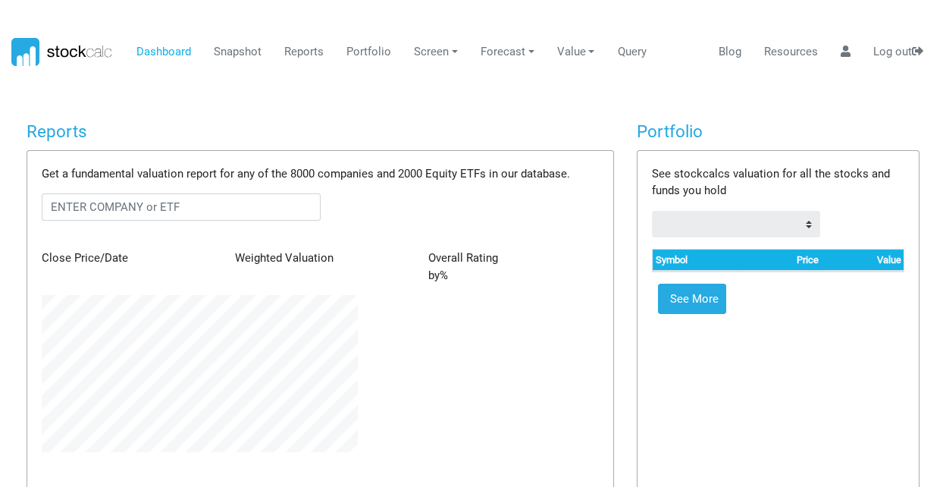
scroll to position [758244, 758062]
click at [510, 87] on body "Dashboard Snapshot Reports Portfolio Screen Stock Screener Sector ETF Industry …" at bounding box center [473, 243] width 946 height 487
click at [808, 227] on select at bounding box center [736, 224] width 168 height 27
click at [485, 105] on body "Dashboard Snapshot Reports Portfolio Screen Stock Screener Sector ETF Industry …" at bounding box center [473, 243] width 946 height 487
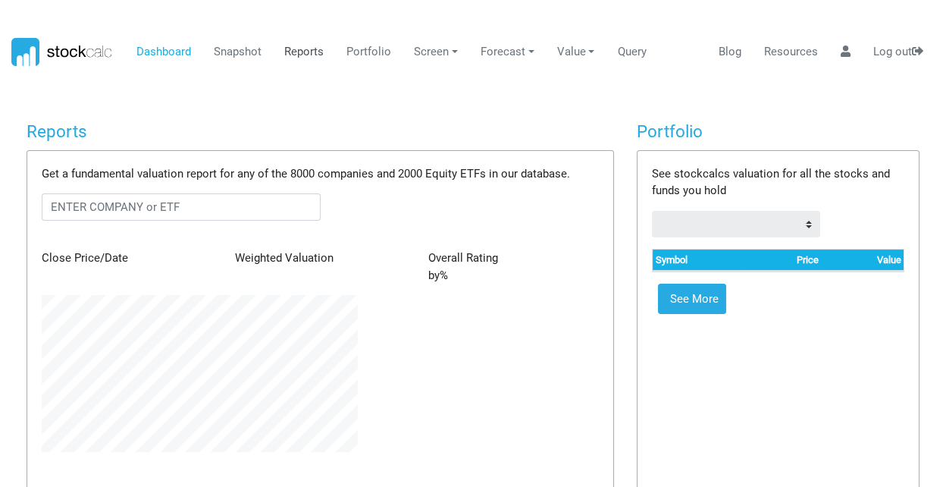
click at [298, 49] on link "Reports" at bounding box center [304, 52] width 51 height 29
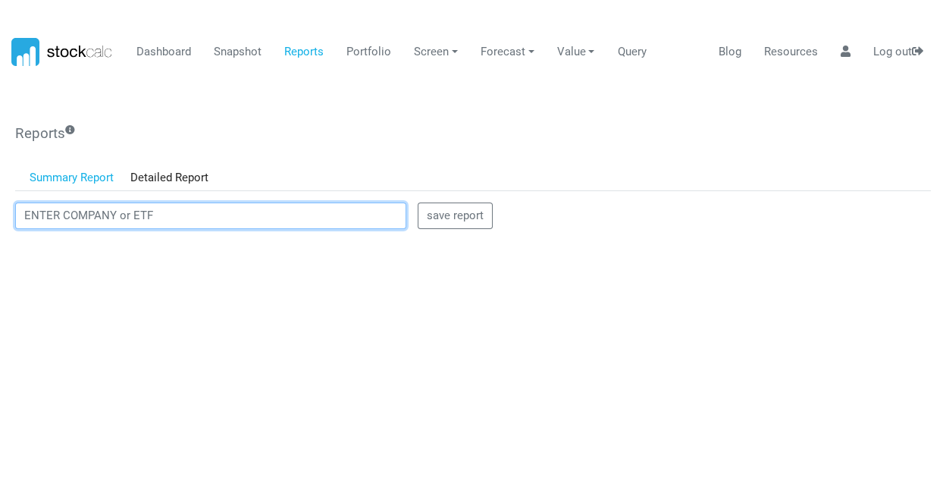
click at [177, 212] on input "text" at bounding box center [210, 215] width 391 height 27
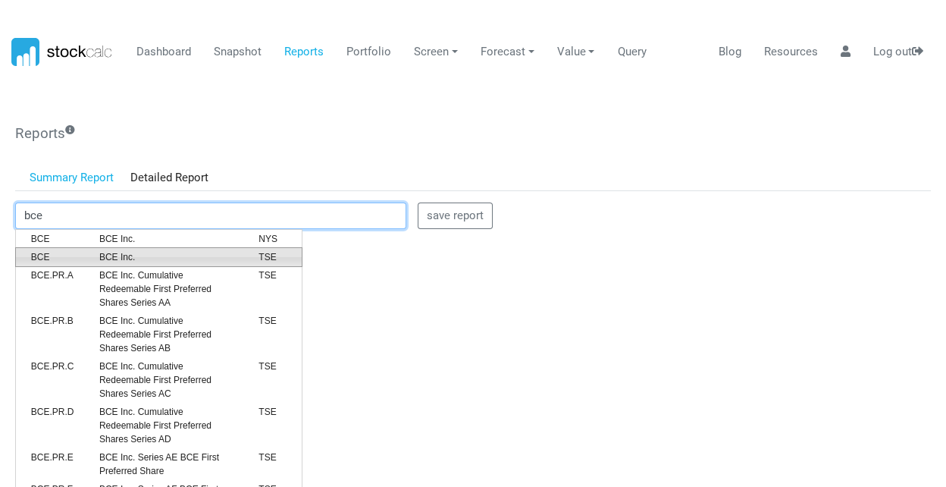
click at [130, 253] on span "BCE Inc." at bounding box center [167, 257] width 159 height 14
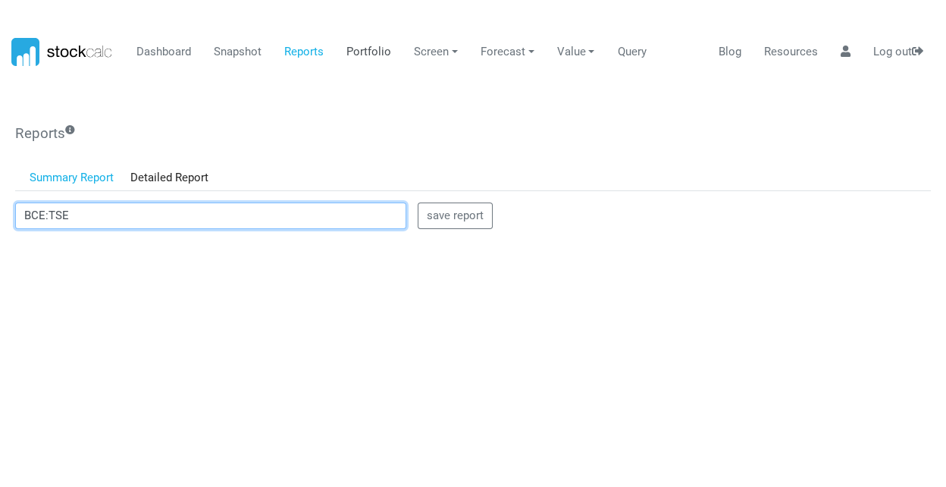
type input "BCE:TSE"
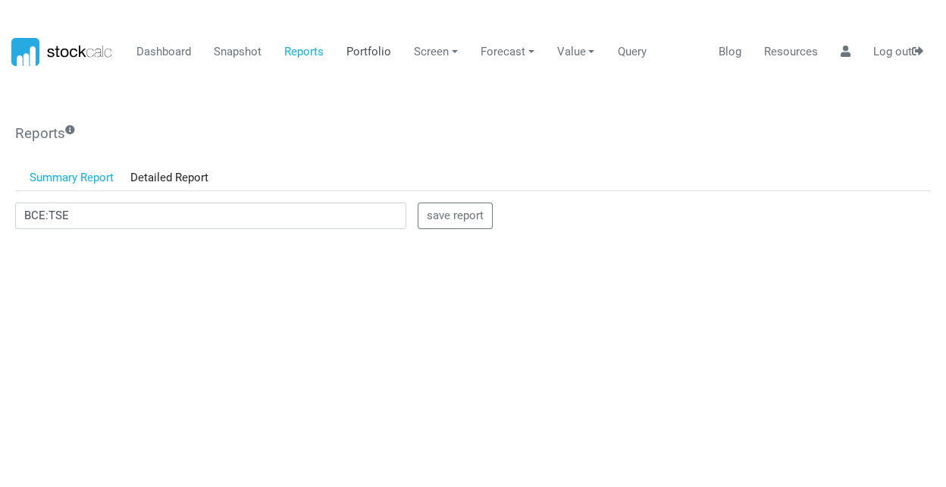
click at [363, 51] on link "Portfolio" at bounding box center [369, 52] width 56 height 29
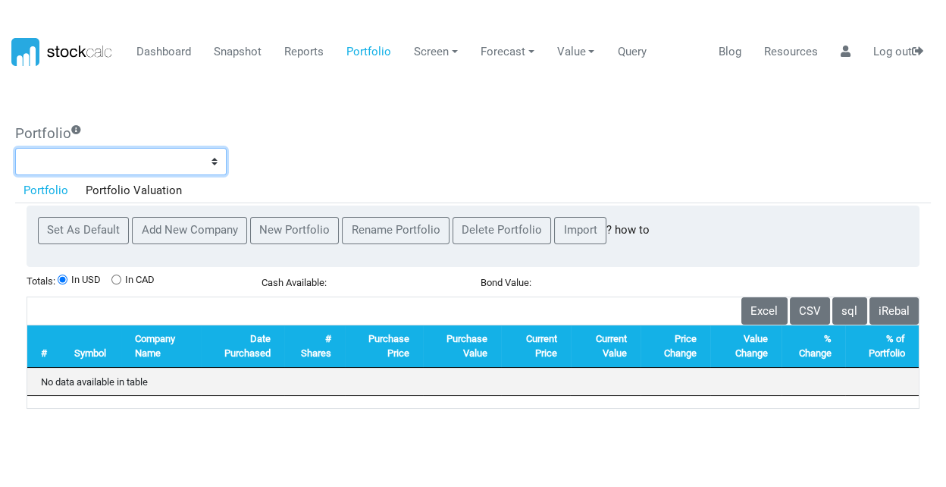
click at [216, 161] on select at bounding box center [121, 161] width 212 height 27
click at [328, 147] on div "Portfolio Portfolio Portfolio Valuation Set As Default Add New Company New Port…" at bounding box center [473, 267] width 916 height 284
click at [430, 51] on link "Screen" at bounding box center [436, 52] width 55 height 29
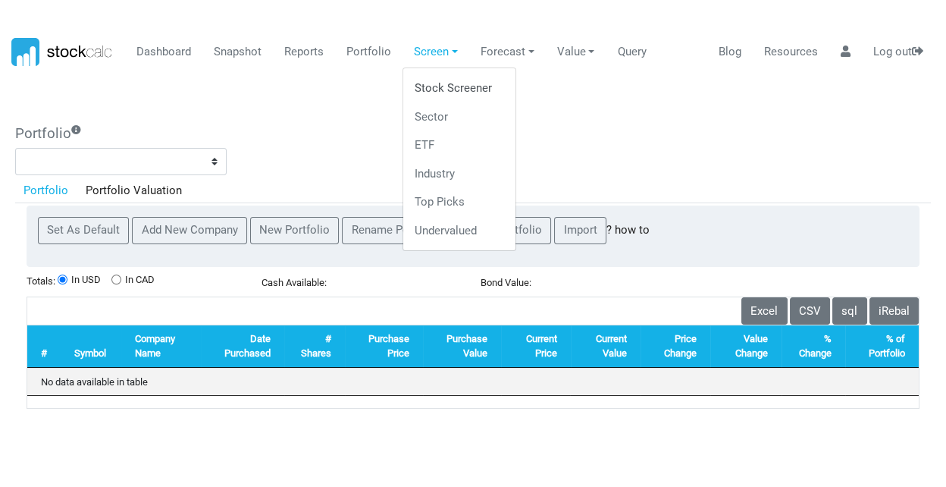
click at [431, 88] on link "Stock Screener" at bounding box center [460, 88] width 101 height 29
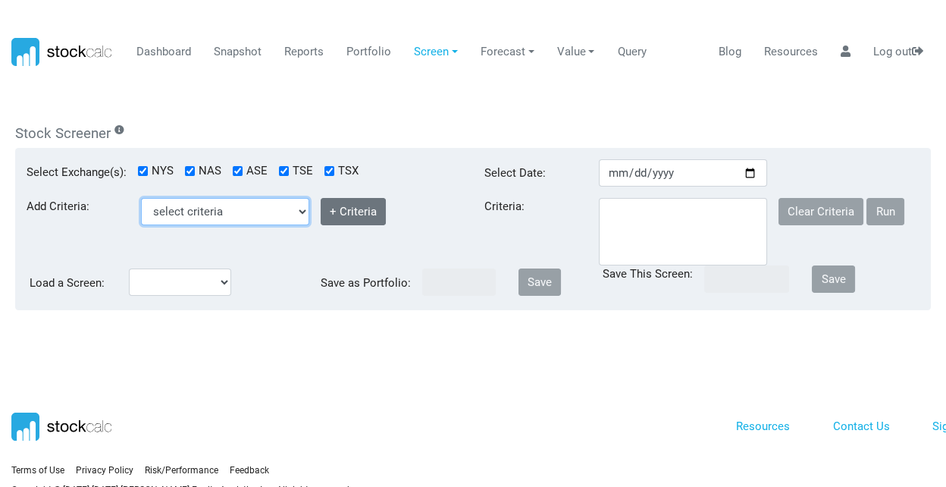
click at [301, 209] on select "select criteria Beta Buy Close Price Country ID Current Ratio Debt To Equity (%…" at bounding box center [225, 211] width 168 height 27
select select "ClosePrice"
click at [141, 198] on select "select criteria Beta Buy Close Price Country ID Current Ratio Debt To Equity (%…" at bounding box center [225, 211] width 168 height 27
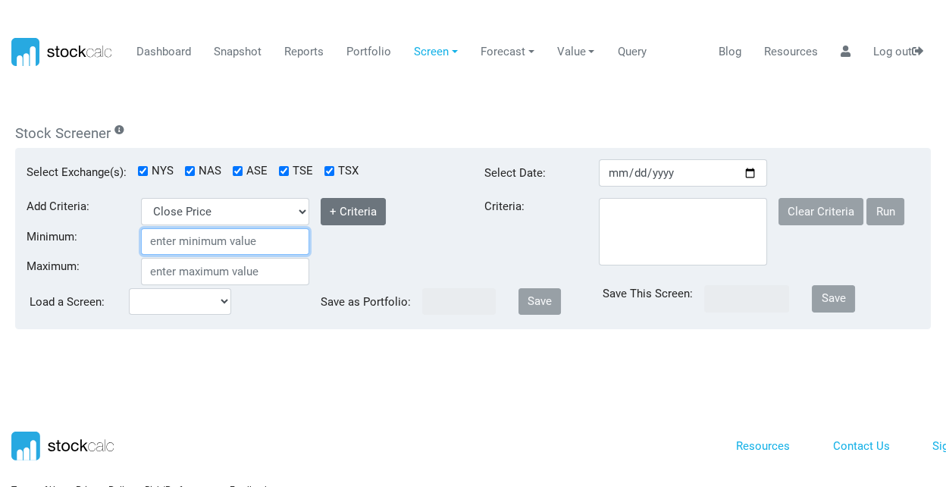
click at [218, 241] on input "Minimum:" at bounding box center [225, 241] width 168 height 27
type input "4.85"
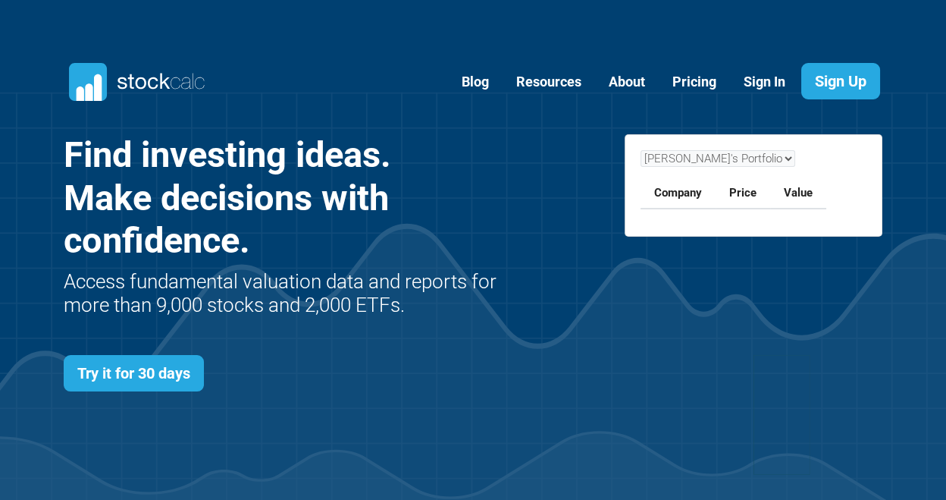
scroll to position [604, 865]
click at [761, 83] on link "Sign In" at bounding box center [765, 82] width 64 height 37
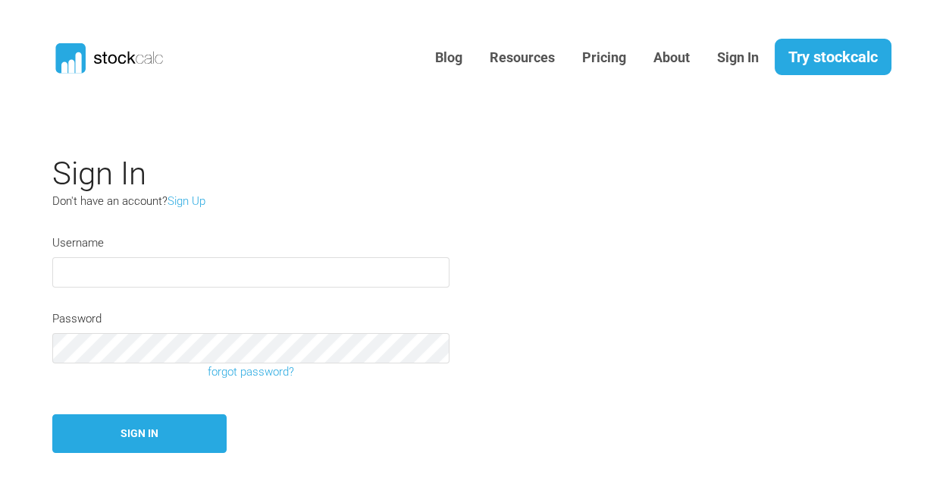
click at [160, 280] on input "text" at bounding box center [250, 272] width 397 height 30
type input "BrianD"
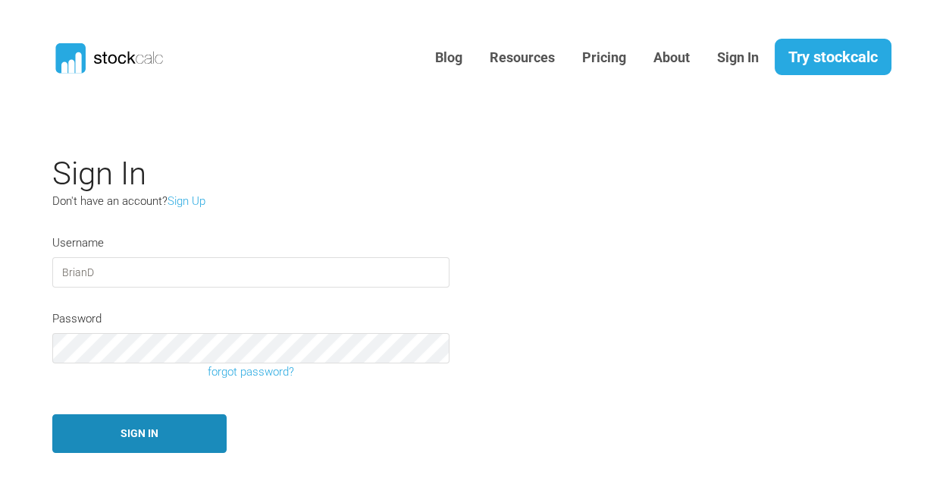
click at [142, 439] on button "Sign In" at bounding box center [139, 433] width 174 height 39
